Goal: Check status: Check status

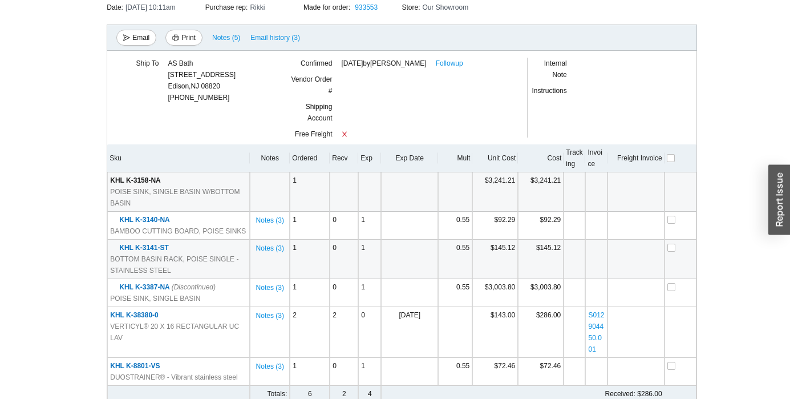
scroll to position [171, 0]
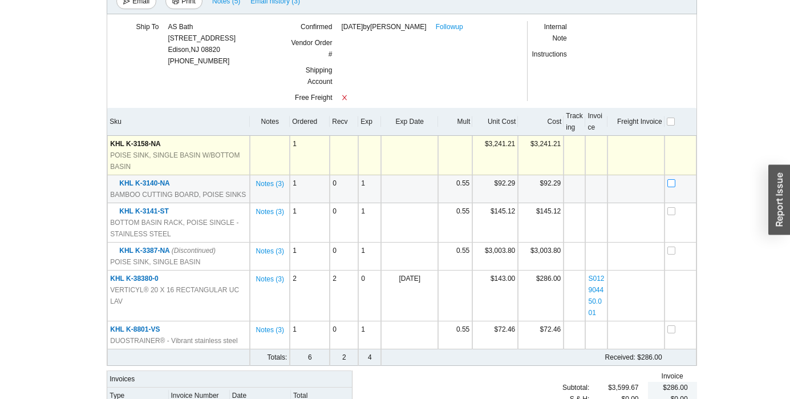
click at [675, 181] on input "checkbox" at bounding box center [671, 183] width 8 height 8
checkbox input "true"
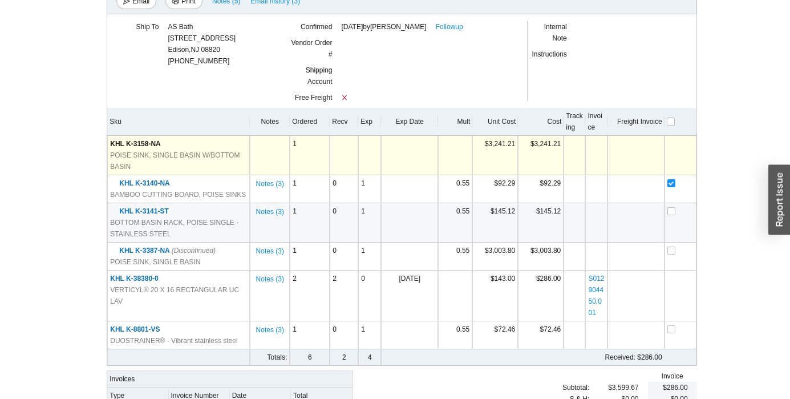
click at [671, 216] on td at bounding box center [680, 222] width 32 height 39
click at [670, 210] on input "checkbox" at bounding box center [671, 211] width 8 height 8
checkbox input "true"
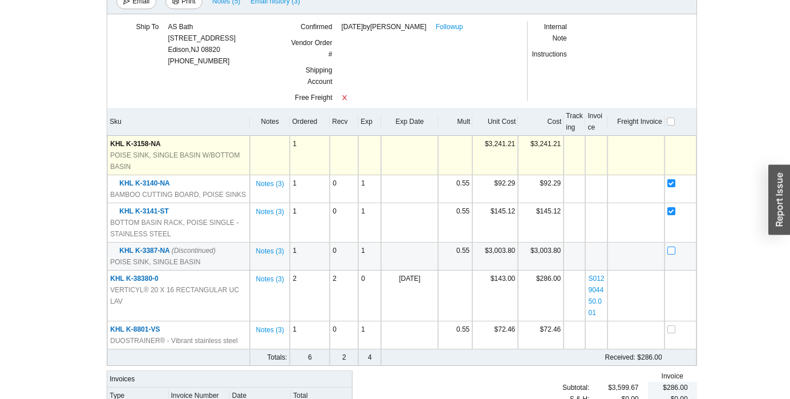
click at [669, 250] on input "checkbox" at bounding box center [671, 250] width 8 height 8
checkbox input "true"
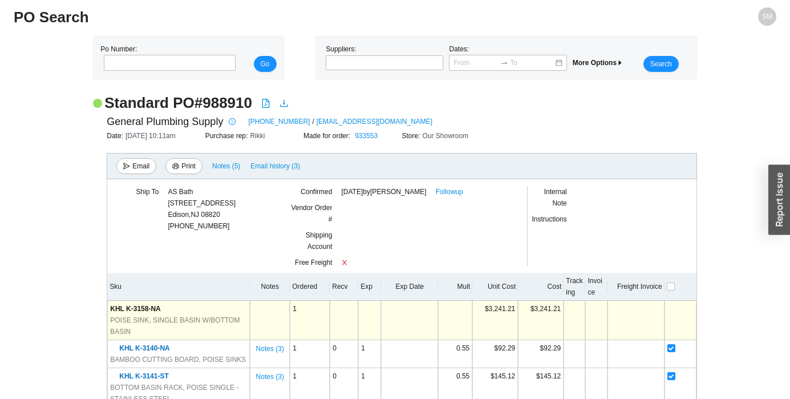
scroll to position [0, 0]
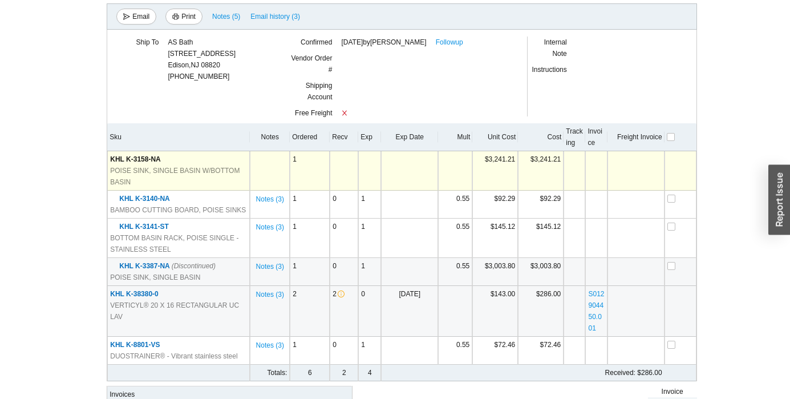
scroll to position [171, 0]
